Goal: Task Accomplishment & Management: Use online tool/utility

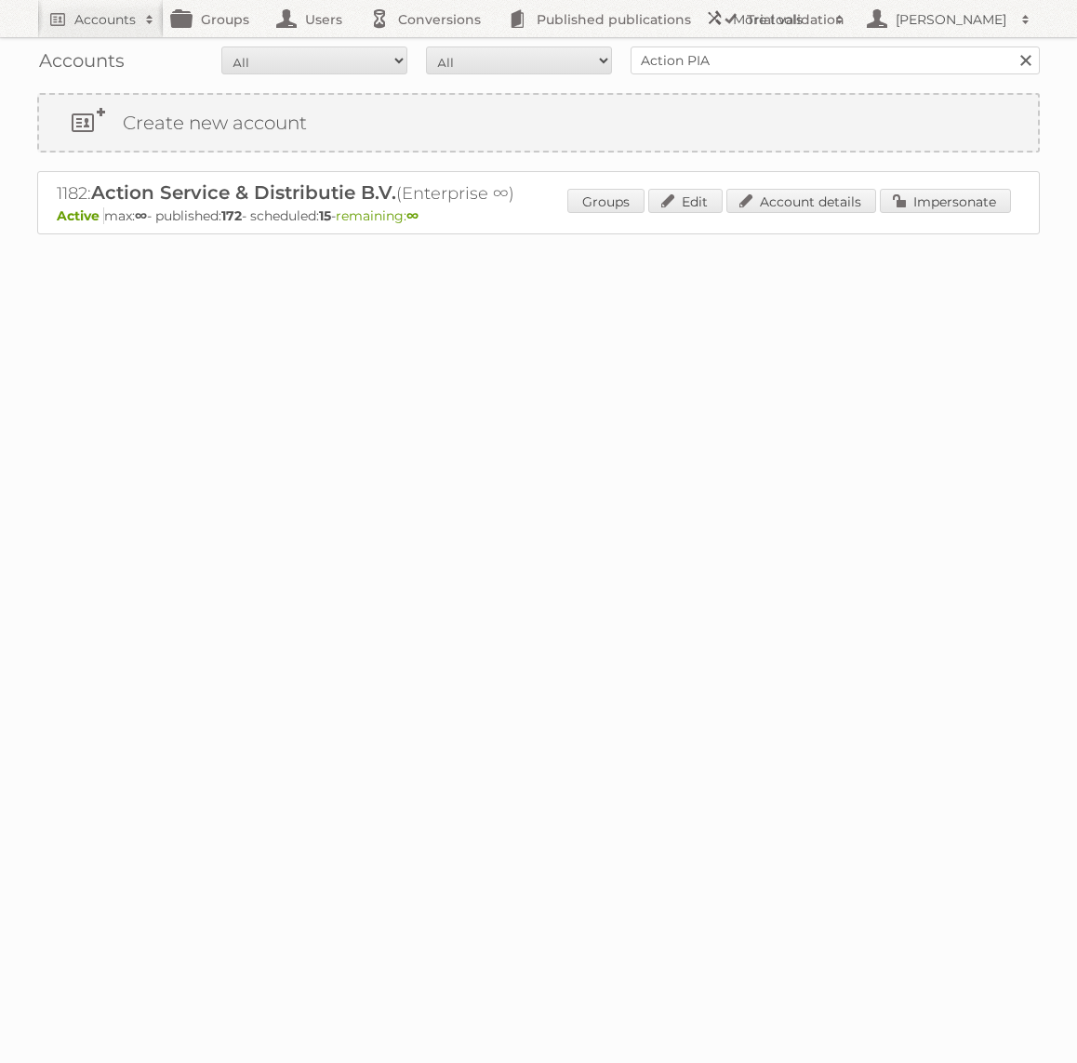
click at [775, 56] on input "Action PIA" at bounding box center [834, 60] width 409 height 28
type input "Bruna"
click at [1011, 46] on input "Search" at bounding box center [1025, 60] width 28 height 28
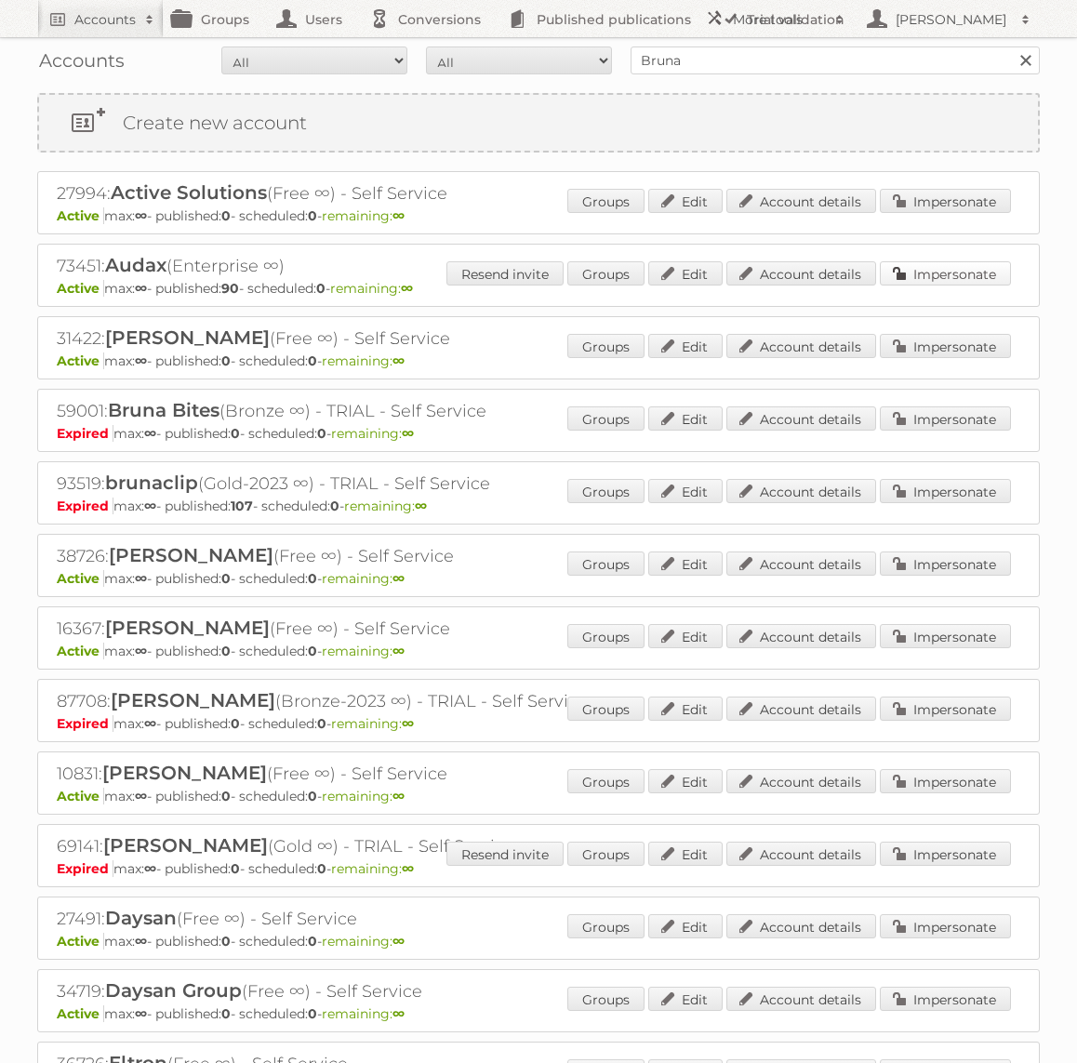
click at [927, 273] on link "Impersonate" at bounding box center [944, 273] width 131 height 24
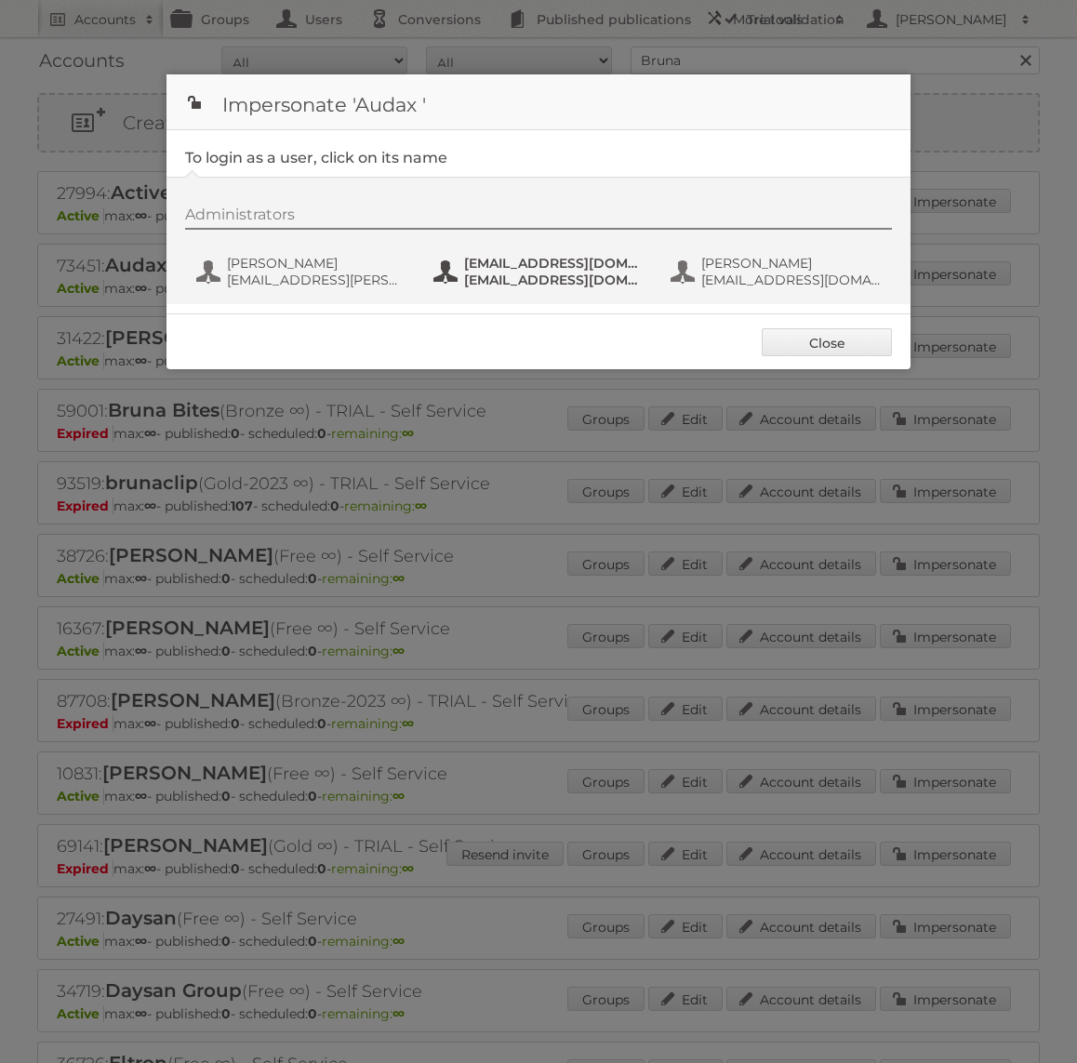
click at [534, 256] on span "[EMAIL_ADDRESS][DOMAIN_NAME]" at bounding box center [554, 263] width 180 height 17
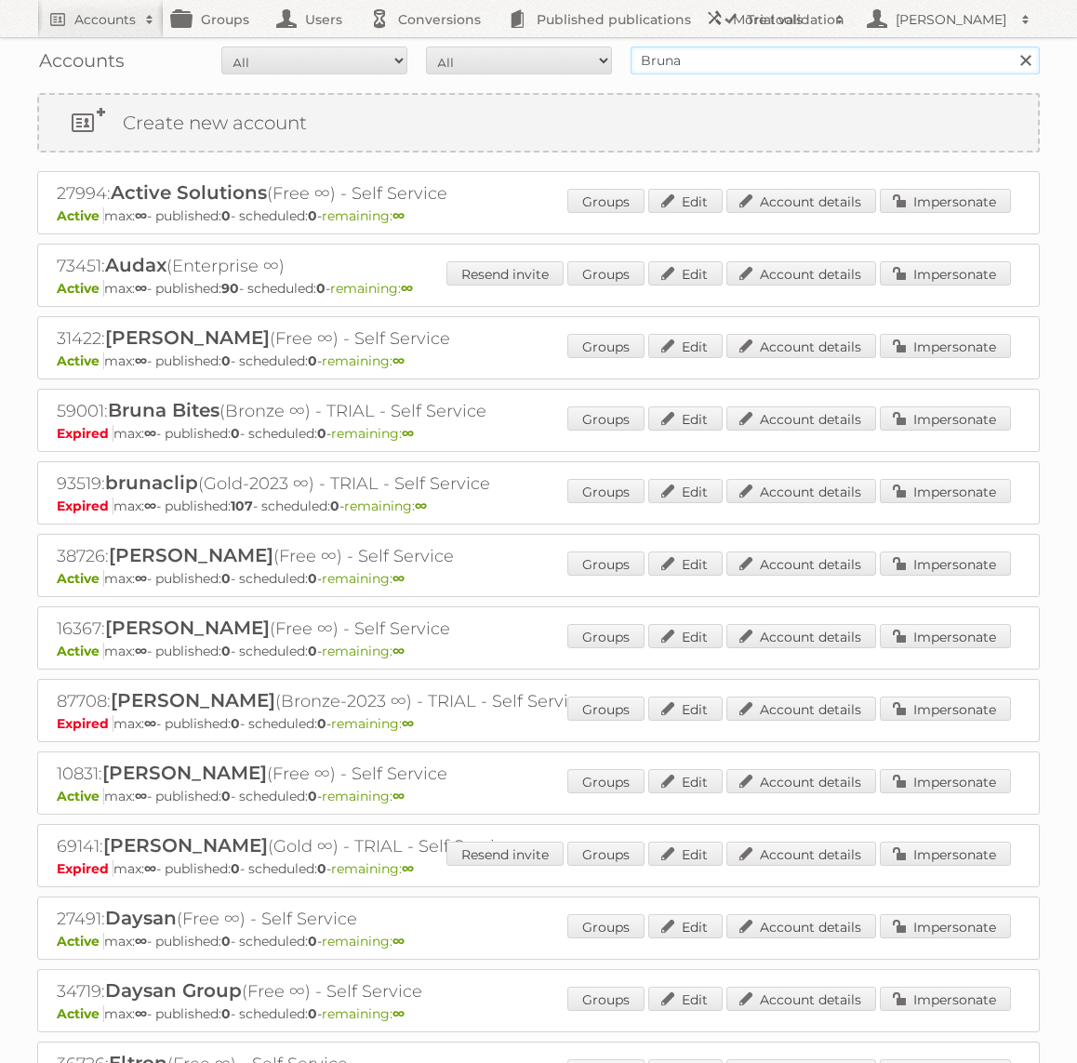
click at [678, 55] on input "Bruna" at bounding box center [834, 60] width 409 height 28
type input "GAMMA"
click at [1011, 46] on input "Search" at bounding box center [1025, 60] width 28 height 28
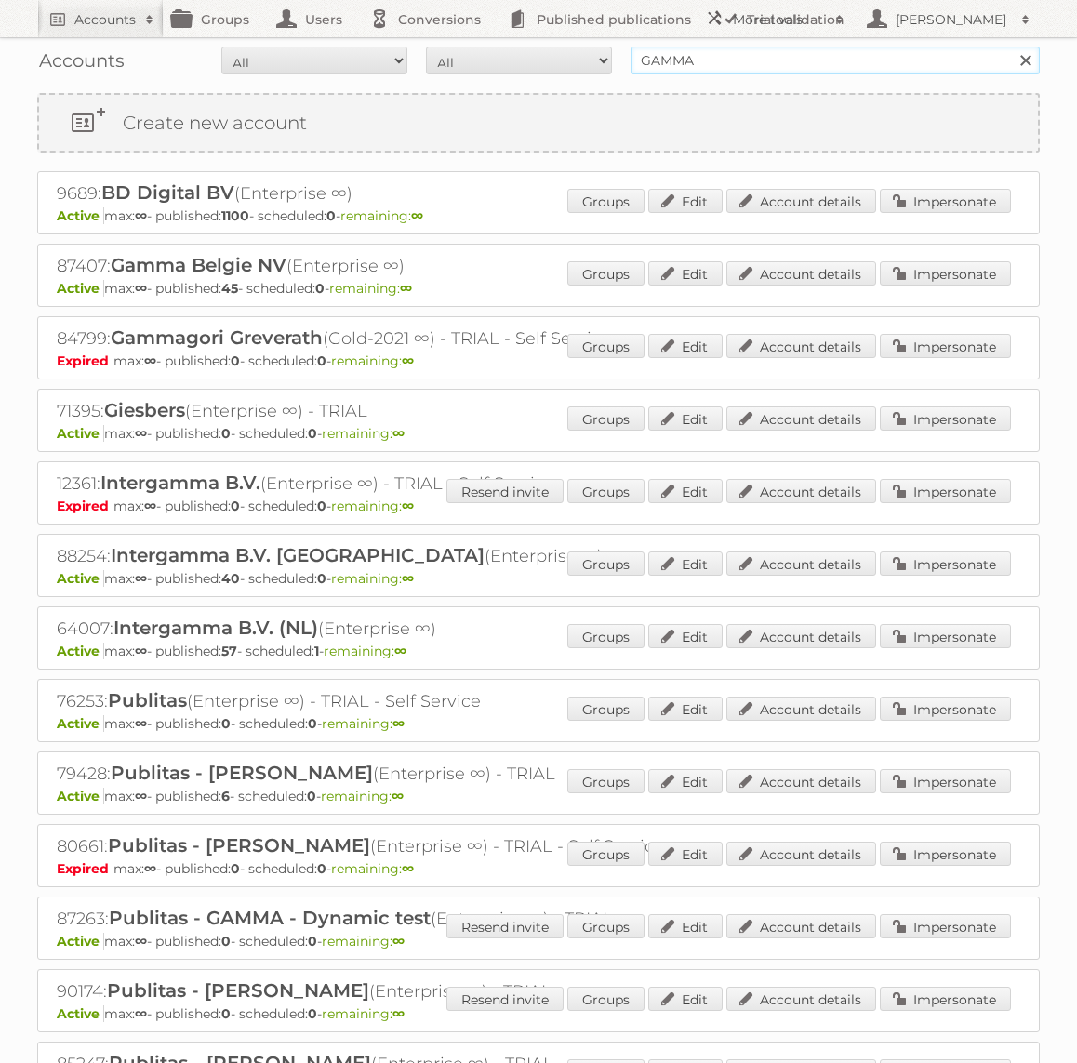
click at [774, 61] on input "GAMMA" at bounding box center [834, 60] width 409 height 28
type input "Action PIA"
click at [1011, 46] on input "Search" at bounding box center [1025, 60] width 28 height 28
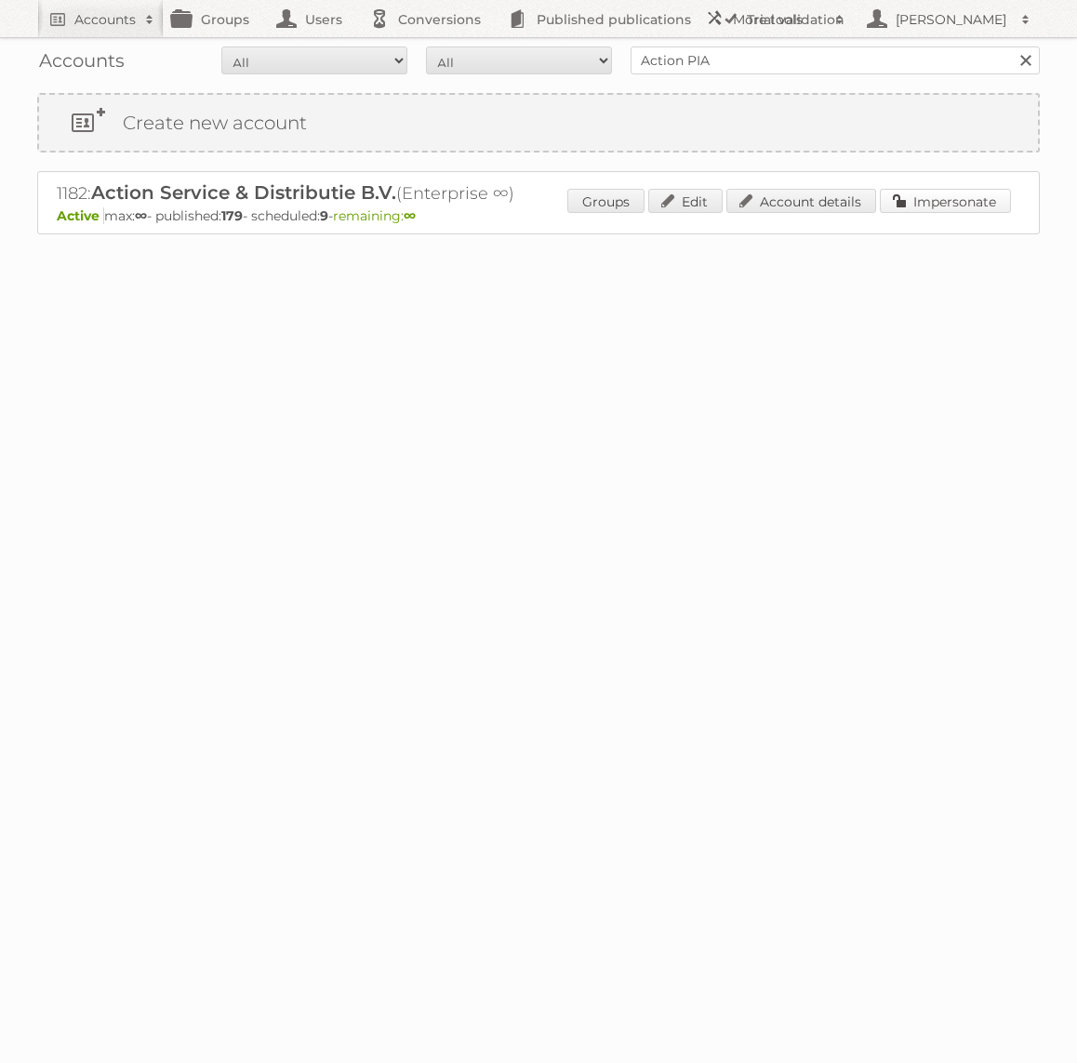
click at [980, 201] on link "Impersonate" at bounding box center [944, 201] width 131 height 24
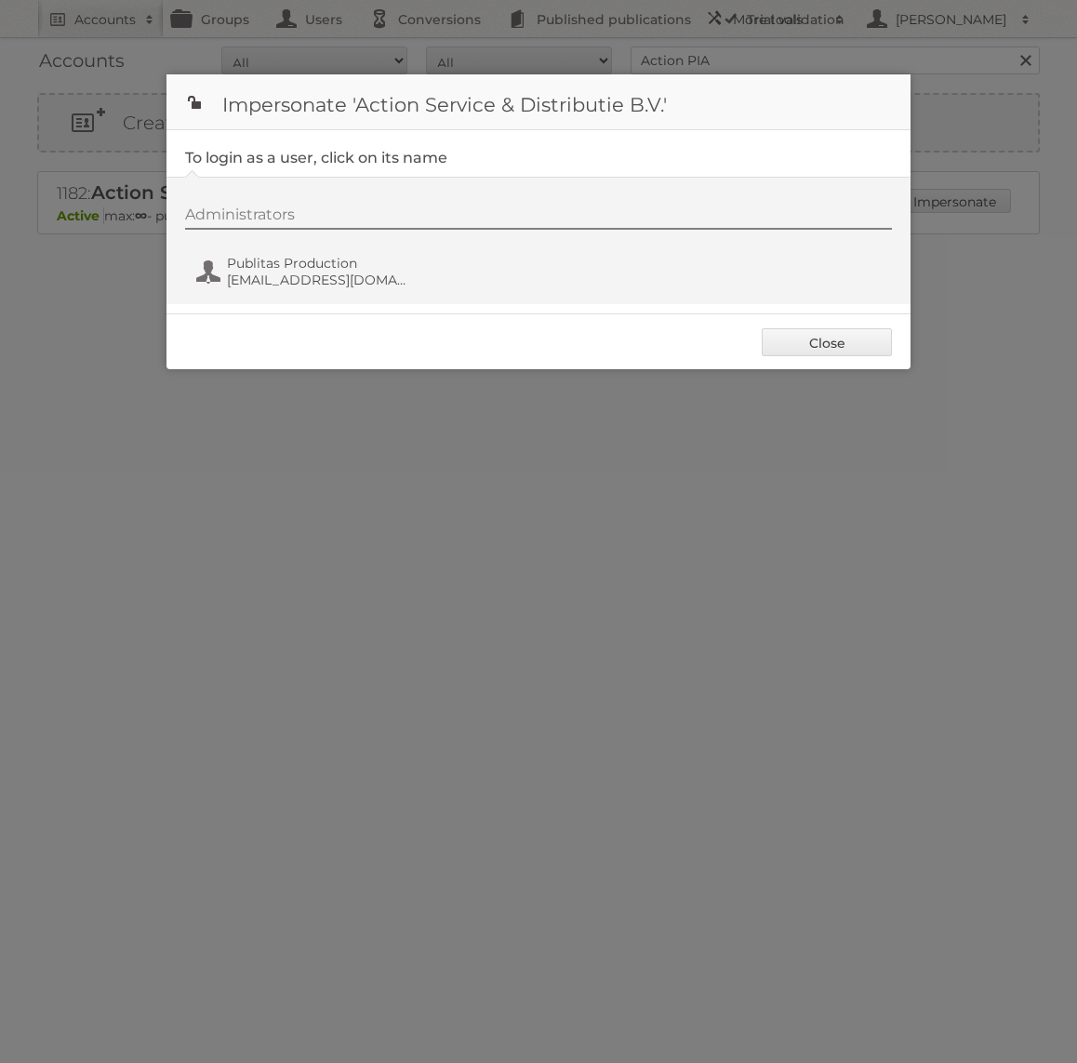
click at [274, 297] on div "Administrators Publitas Production fs+action@publitas.com" at bounding box center [538, 240] width 744 height 127
click at [275, 288] on button "Publitas Production fs+action@publitas.com" at bounding box center [303, 271] width 218 height 37
